Goal: Register for event/course

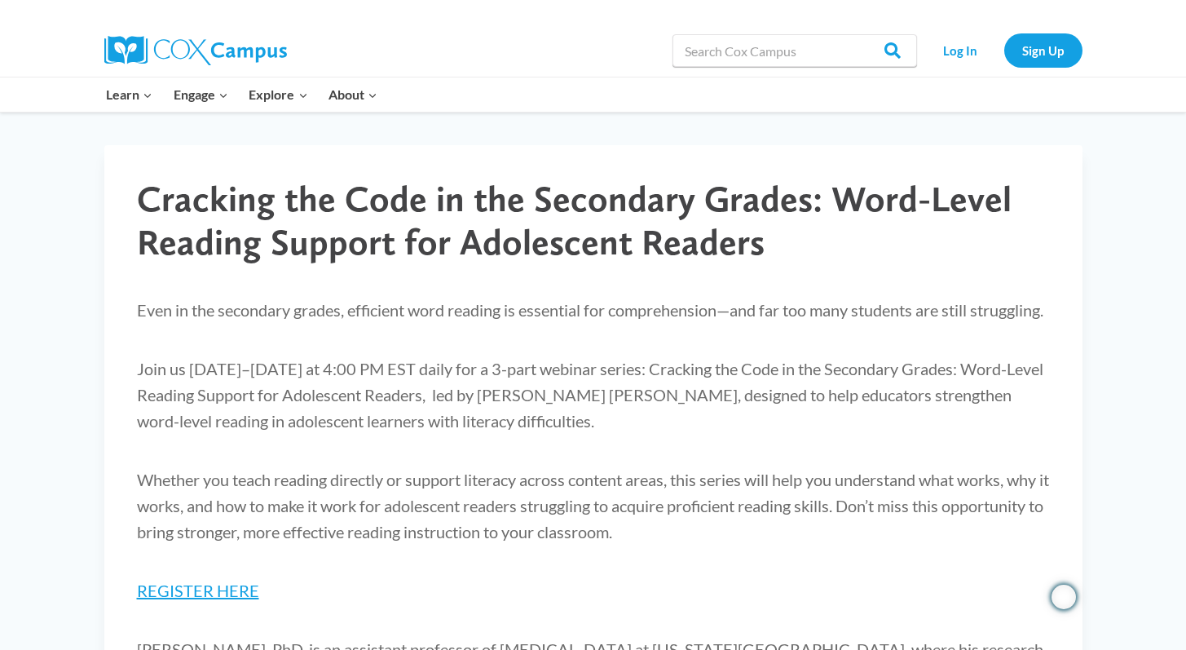
click at [314, 394] on p "Join us [DATE]–[DATE] at 4:00 PM EST daily for a 3-part webinar series: Crackin…" at bounding box center [593, 394] width 913 height 78
click at [217, 600] on link "REGISTER HERE" at bounding box center [198, 591] width 122 height 20
